Goal: Find specific page/section: Find specific page/section

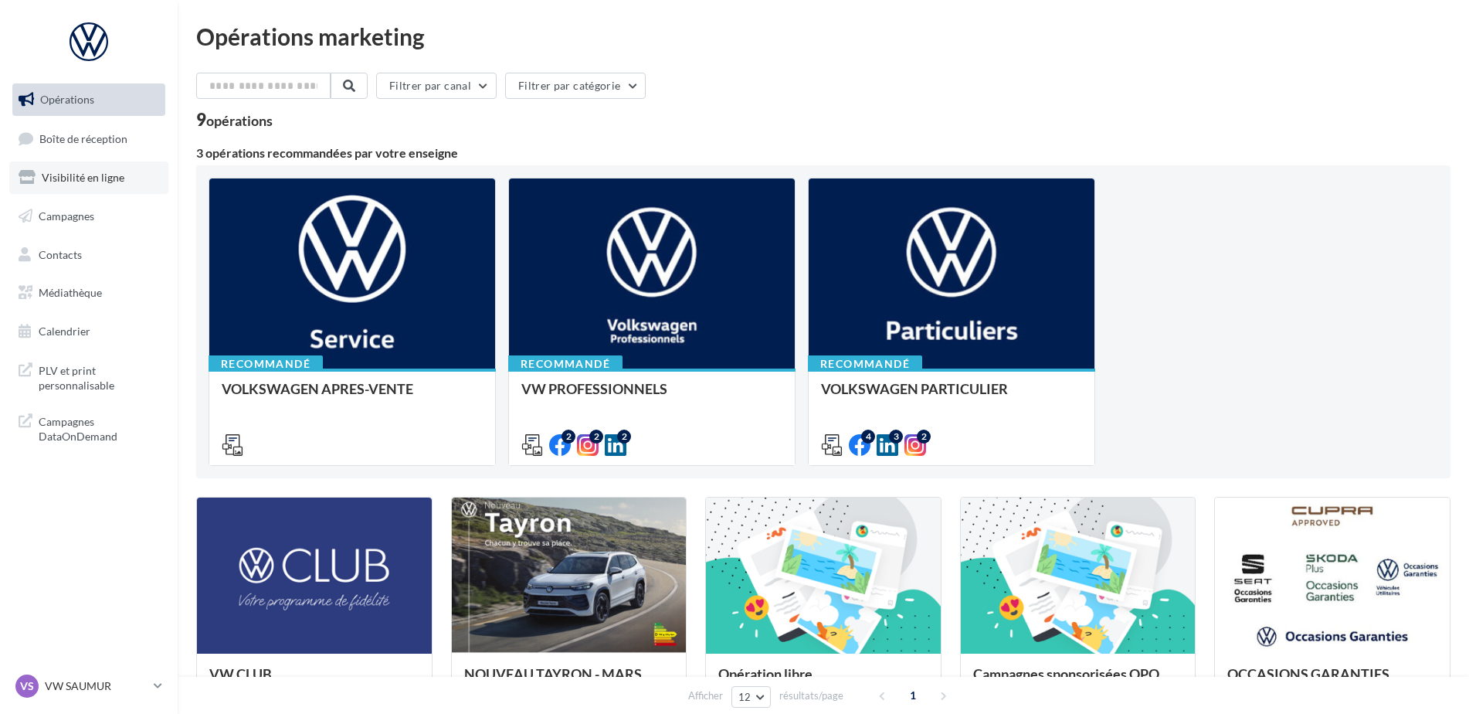
click at [105, 185] on link "Visibilité en ligne" at bounding box center [88, 177] width 159 height 32
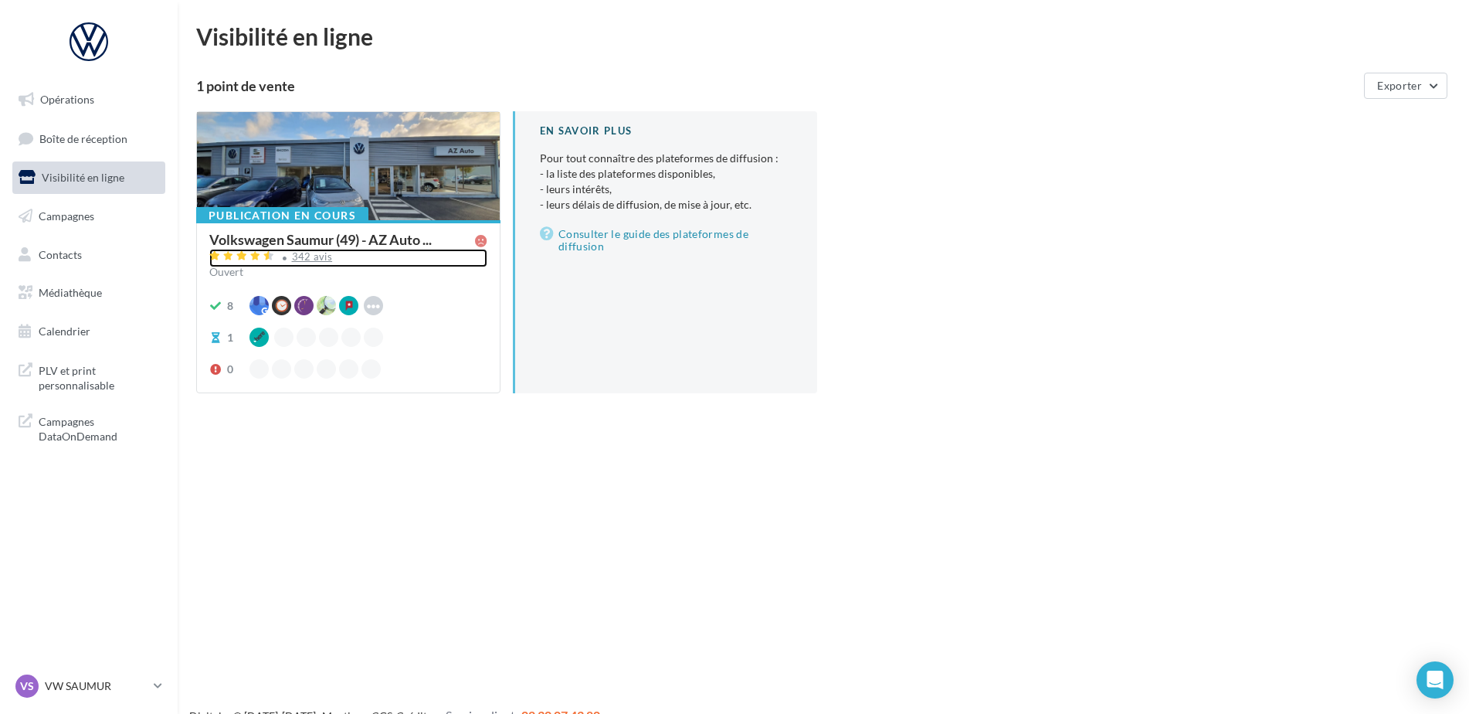
click at [301, 253] on div "342 avis" at bounding box center [312, 257] width 41 height 10
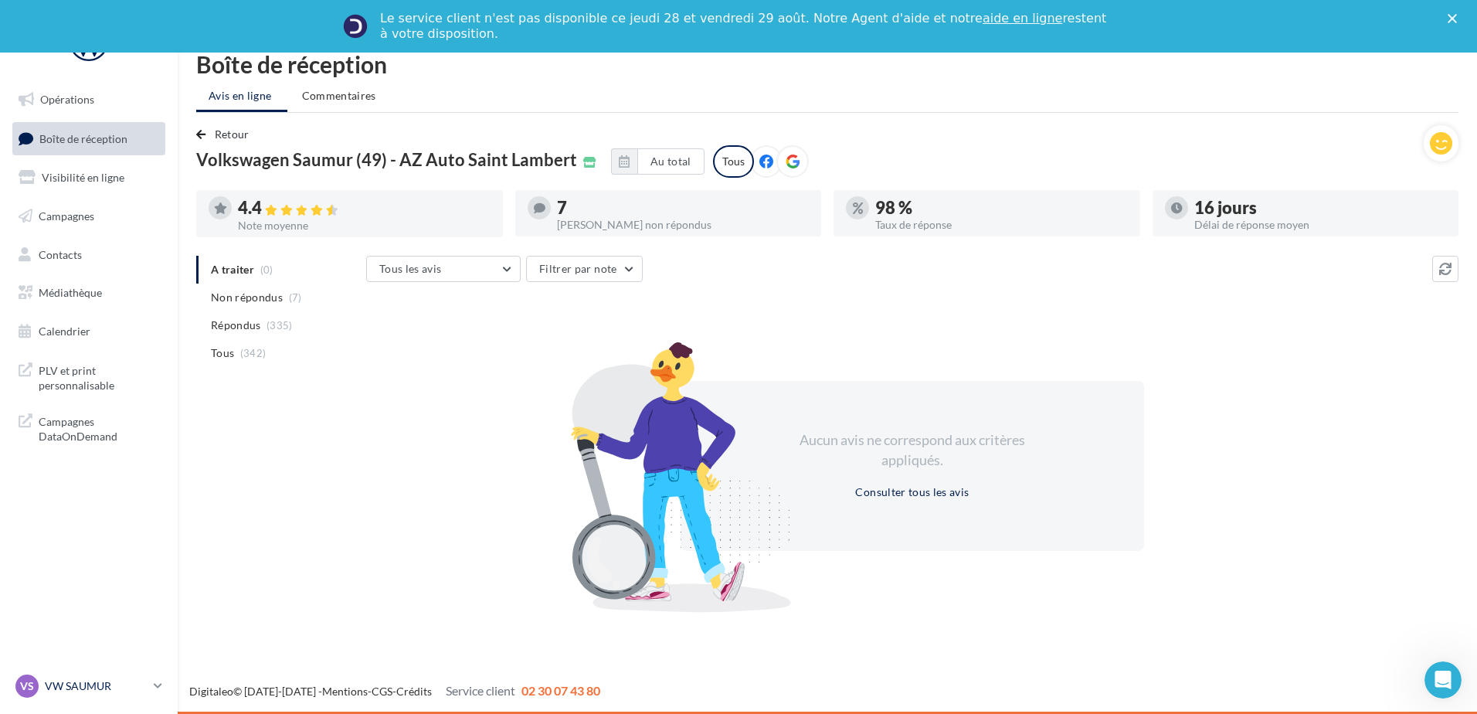
click at [76, 685] on p "VW SAUMUR" at bounding box center [96, 685] width 103 height 15
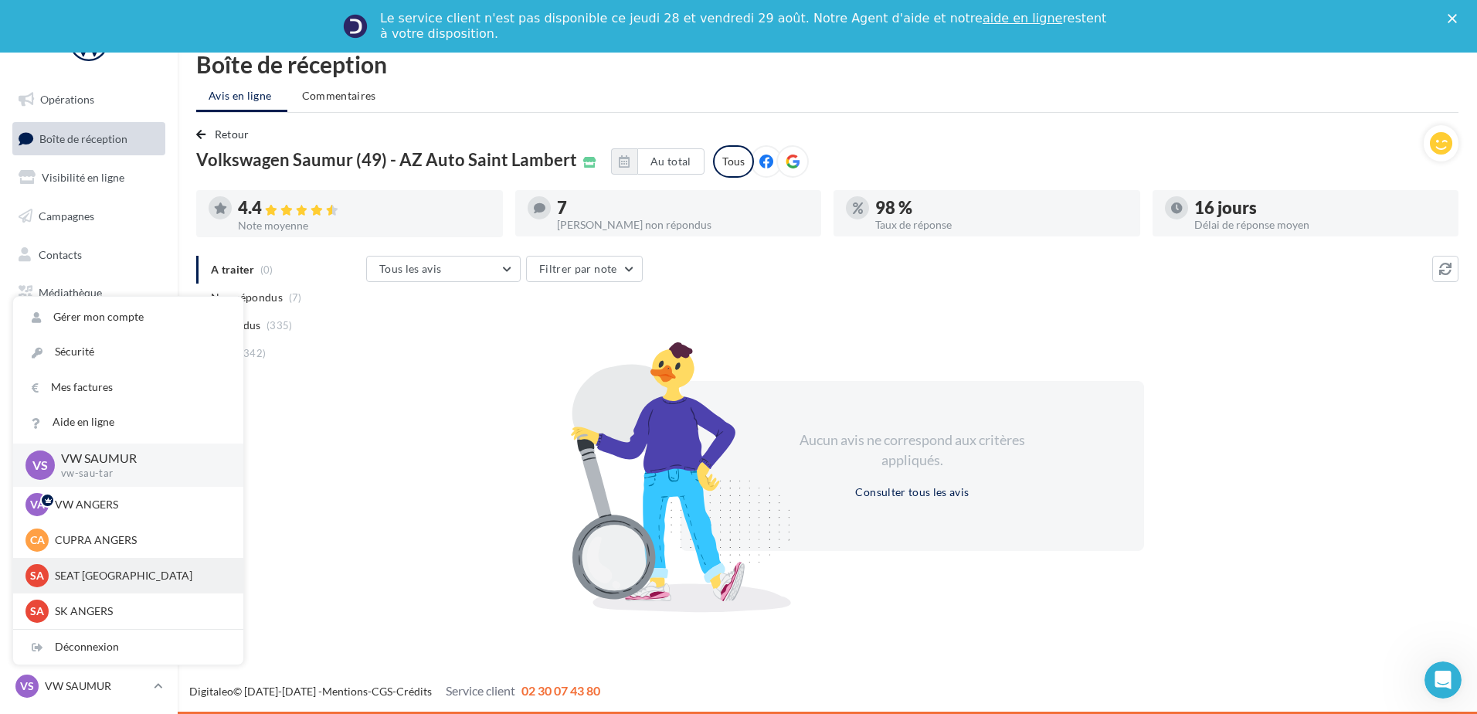
scroll to position [77, 0]
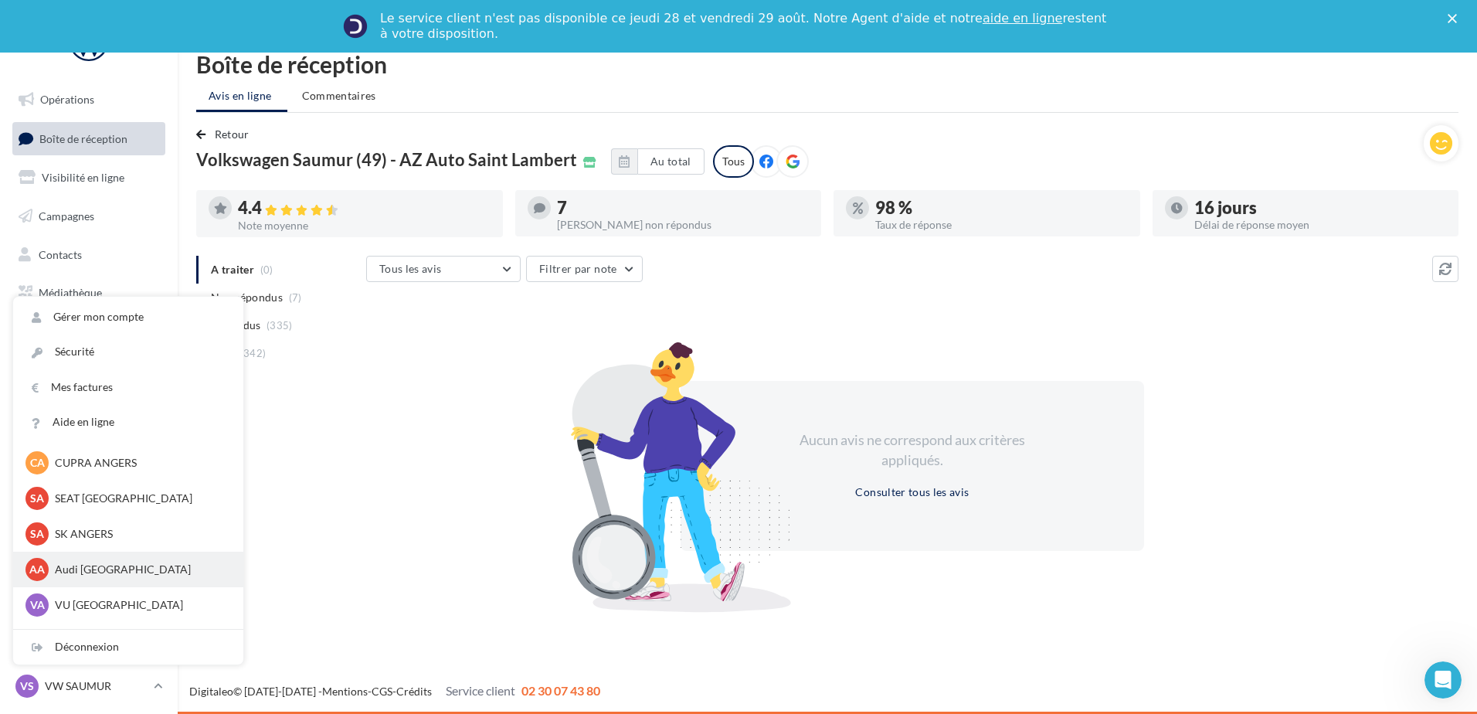
click at [91, 570] on p "Audi ANGERS" at bounding box center [140, 568] width 170 height 15
